Goal: Check status: Check status

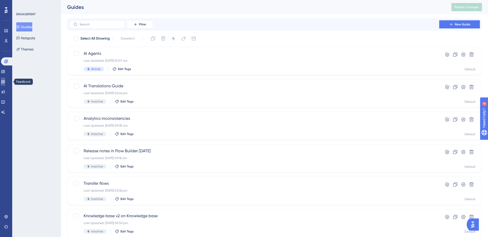
click at [5, 85] on link at bounding box center [3, 82] width 4 height 8
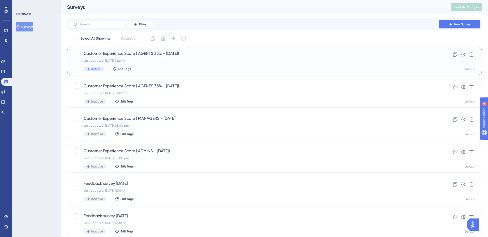
click at [120, 55] on span "Customer Experience Score ( AGENTS 33% - [DATE])" at bounding box center [254, 54] width 341 height 6
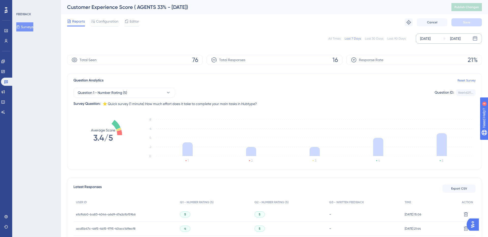
click at [431, 40] on div "[DATE]" at bounding box center [425, 39] width 10 height 6
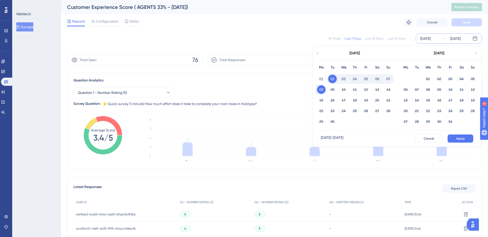
click at [317, 54] on icon at bounding box center [318, 53] width 4 height 5
click at [461, 121] on button "30" at bounding box center [461, 121] width 9 height 9
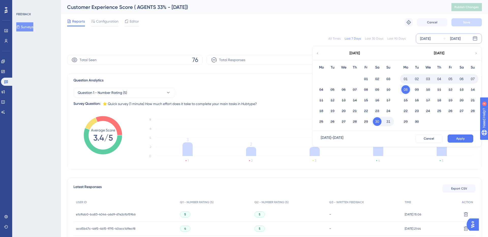
click at [431, 37] on div "[DATE]" at bounding box center [425, 39] width 10 height 6
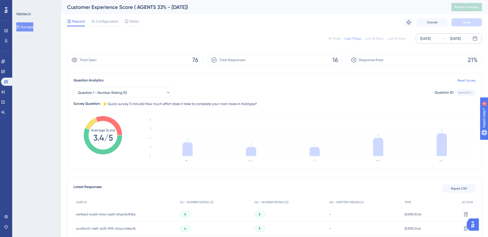
click at [440, 39] on div "[DATE] [DATE]" at bounding box center [449, 39] width 66 height 10
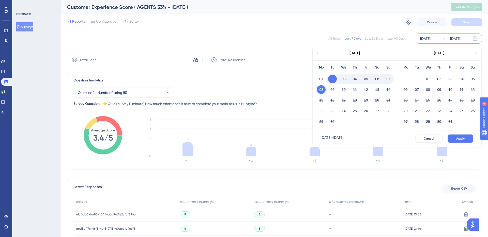
click at [318, 54] on icon at bounding box center [318, 53] width 4 height 5
click at [404, 120] on button "25" at bounding box center [405, 121] width 9 height 9
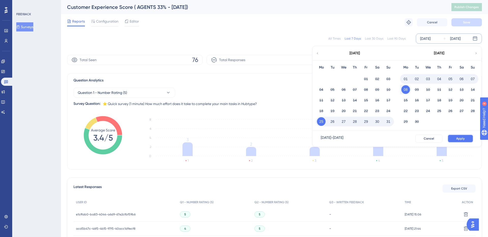
click at [456, 137] on span "Apply" at bounding box center [460, 139] width 8 height 4
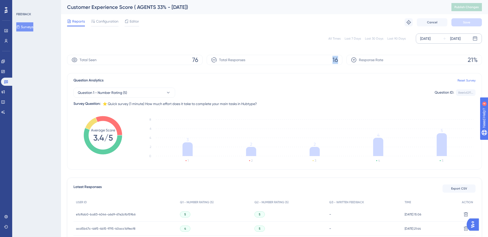
drag, startPoint x: 332, startPoint y: 59, endPoint x: 347, endPoint y: 59, distance: 14.7
click at [347, 59] on div "Total Seen 76 Total Responses 16 Response Rate 21%" at bounding box center [274, 60] width 415 height 10
click at [337, 70] on div "All Times Last 7 Days Last 30 Days Last 90 Days [DATE] [DATE] Total Seen 76 Tot…" at bounding box center [274, 238] width 415 height 417
click at [147, 94] on button "Question 1 - Number Rating (5)" at bounding box center [124, 93] width 102 height 10
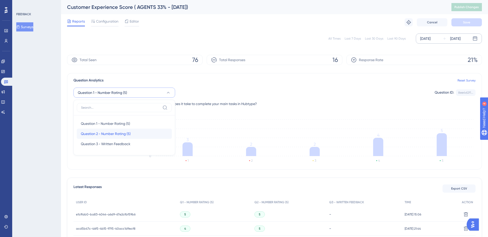
click at [122, 134] on span "Question 2 - Number Rating (5)" at bounding box center [106, 134] width 50 height 6
